Goal: Find specific page/section: Find specific page/section

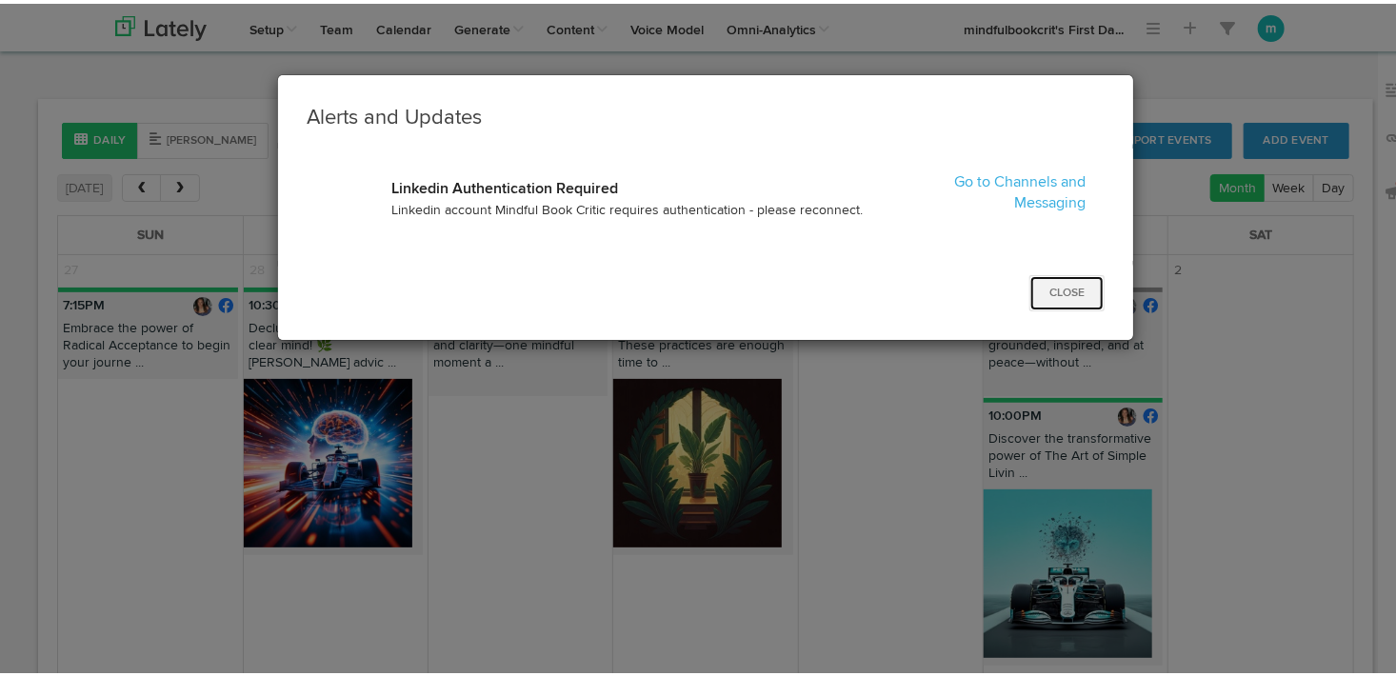
click at [1047, 291] on button "Close" at bounding box center [1066, 289] width 75 height 36
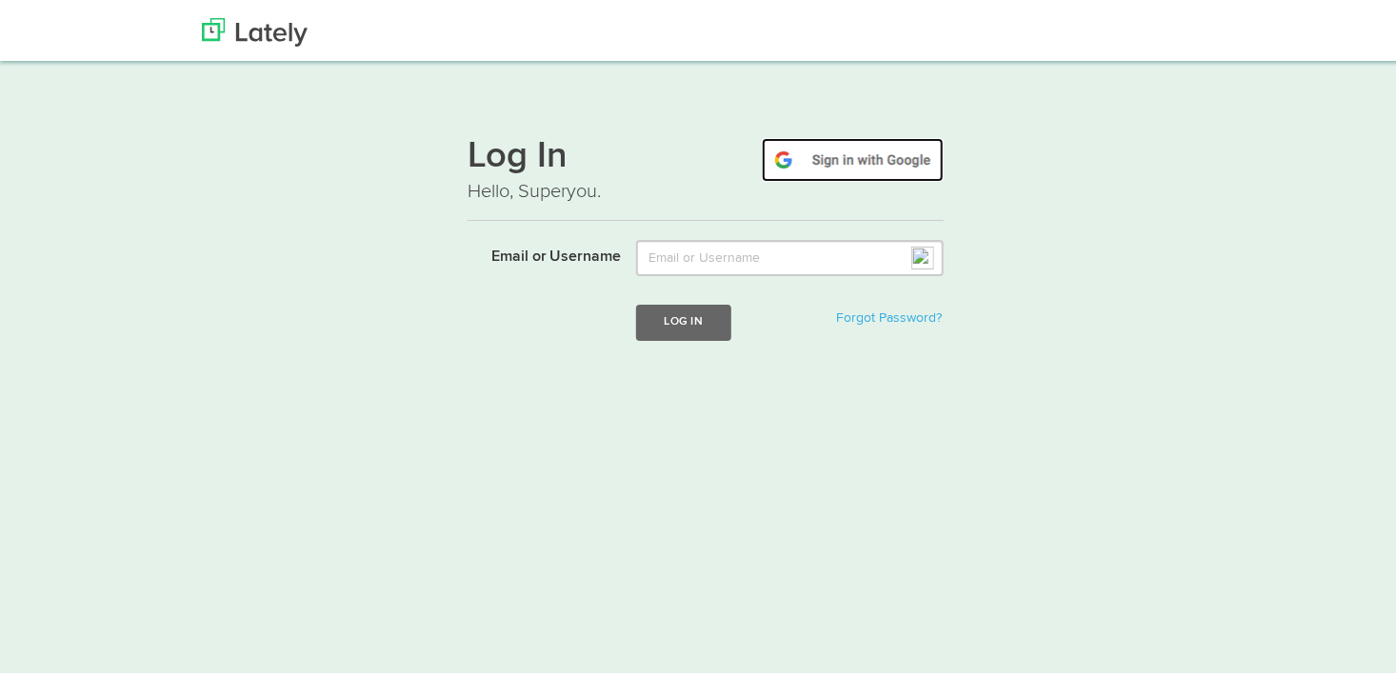
click at [892, 160] on img at bounding box center [853, 156] width 182 height 44
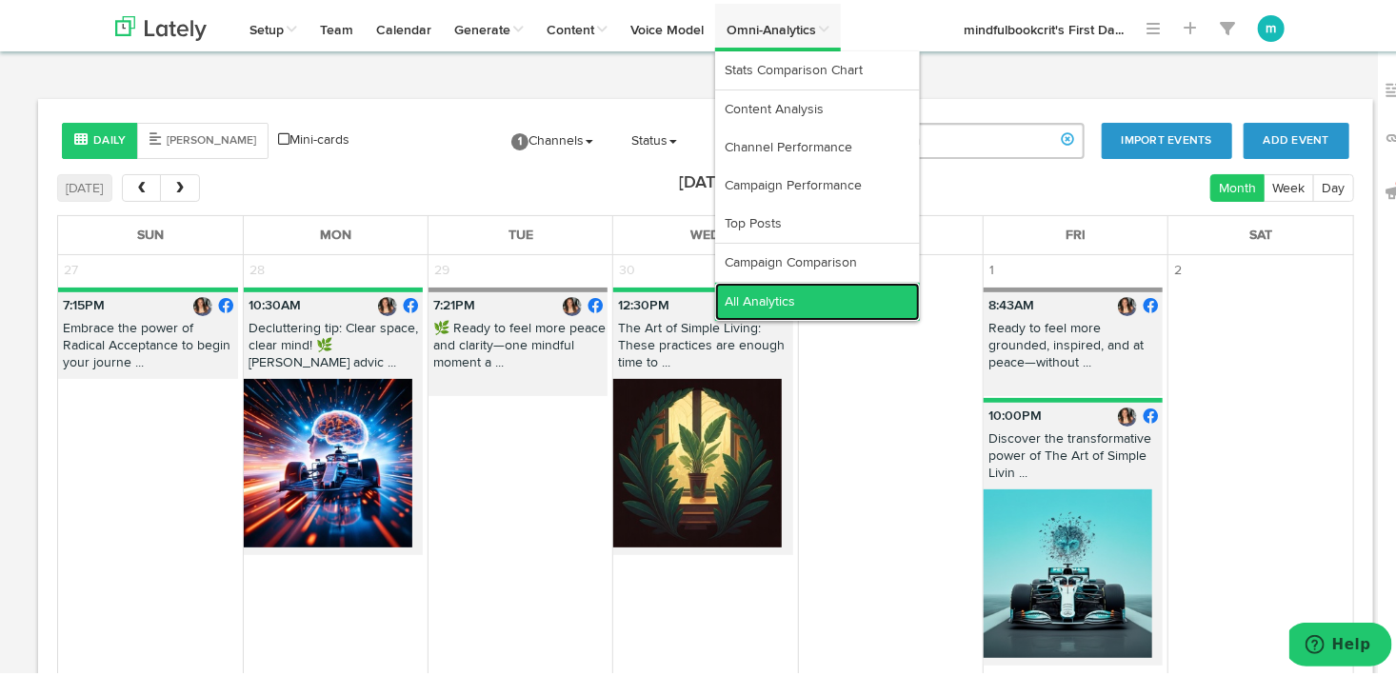
click at [766, 300] on link "All Analytics" at bounding box center [817, 298] width 205 height 38
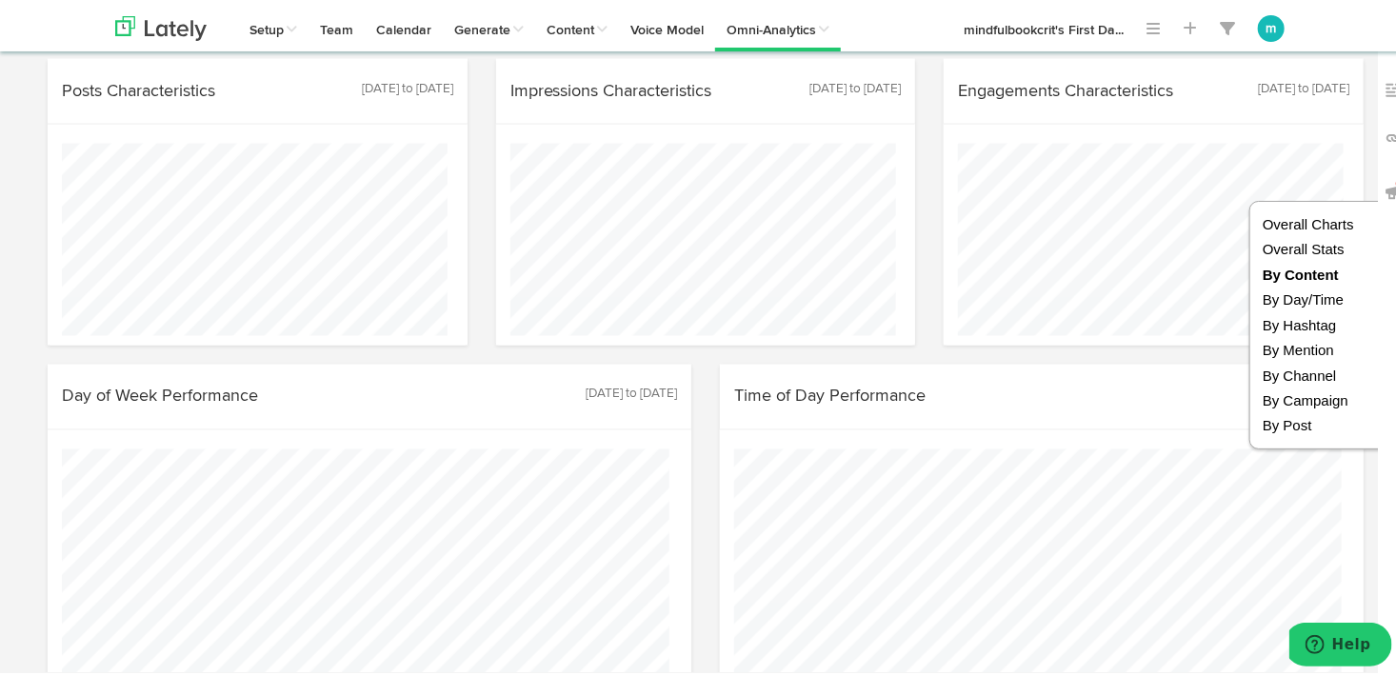
scroll to position [1809, 0]
